Goal: Task Accomplishment & Management: Manage account settings

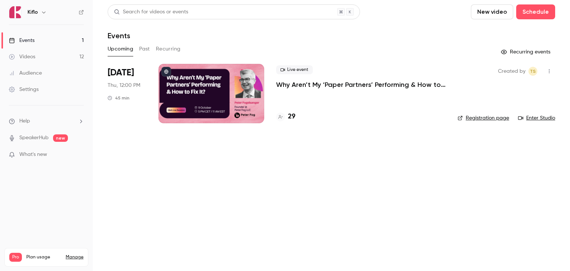
click at [315, 85] on p "Why Aren’t My ‘Paper Partners’ Performing & How to Fix It?" at bounding box center [361, 84] width 170 height 9
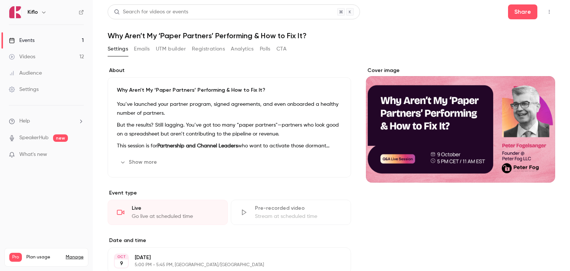
click at [198, 46] on button "Registrations" at bounding box center [208, 49] width 33 height 12
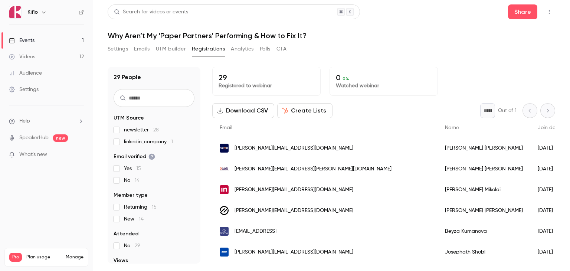
click at [50, 42] on link "Events 1" at bounding box center [46, 40] width 93 height 16
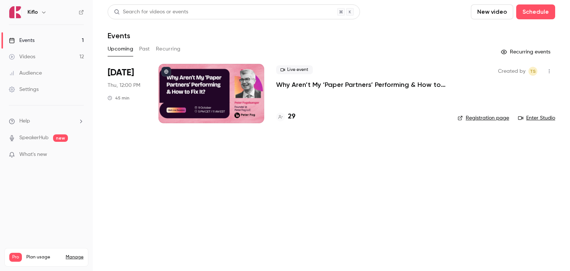
click at [181, 165] on main "Search for videos or events New video Schedule Events Upcoming Past Recurring R…" at bounding box center [331, 135] width 477 height 271
